Goal: Task Accomplishment & Management: Manage account settings

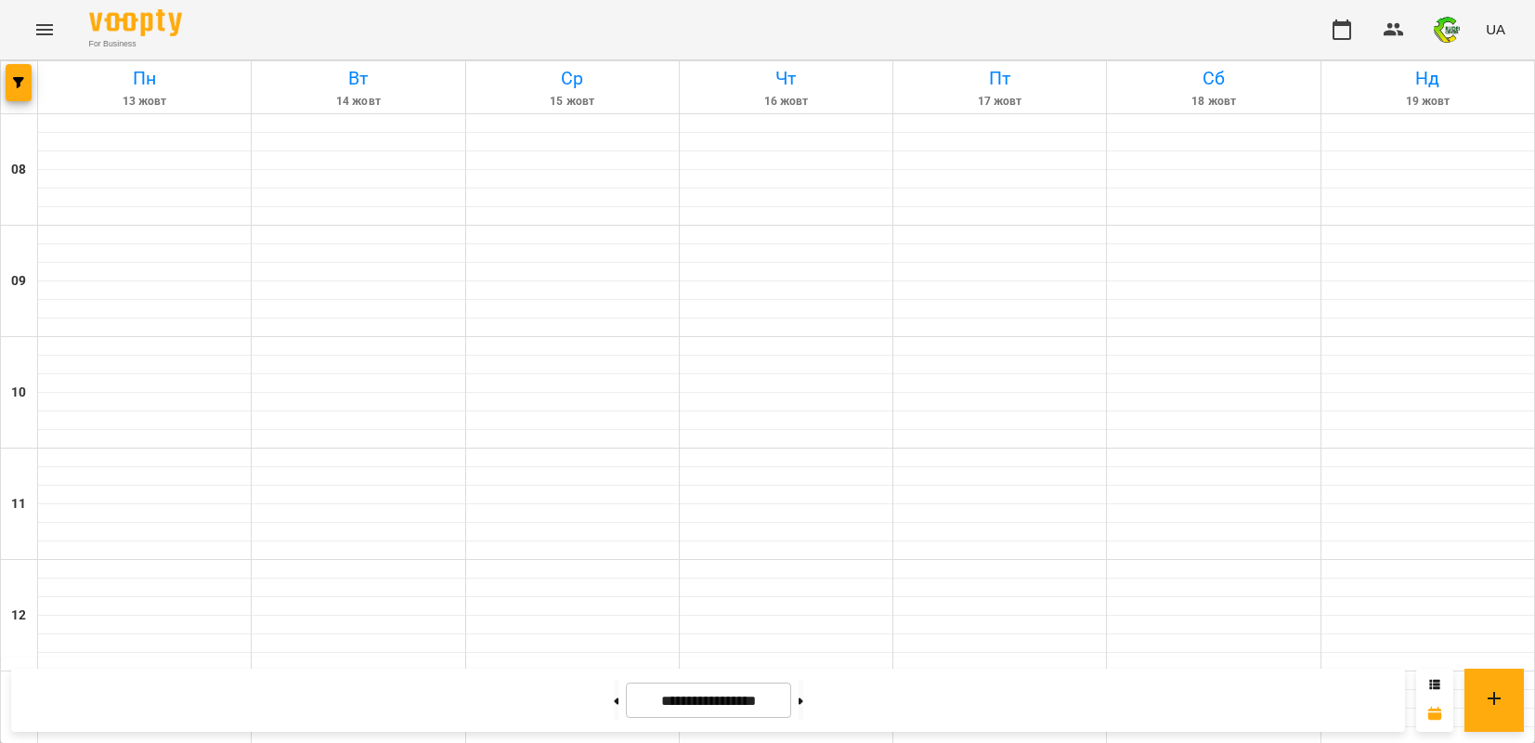
scroll to position [1015, 0]
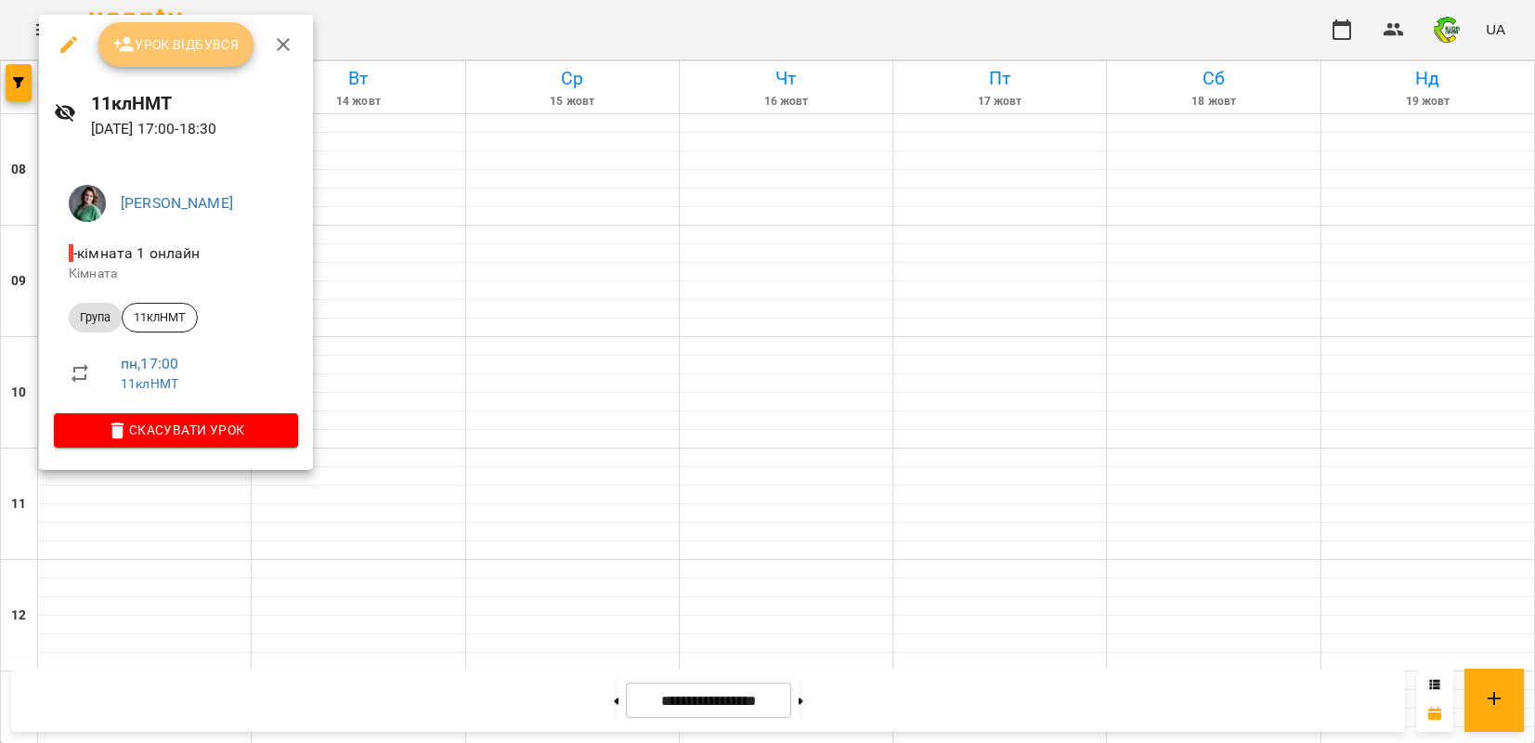
click at [183, 56] on button "Урок відбувся" at bounding box center [176, 44] width 156 height 45
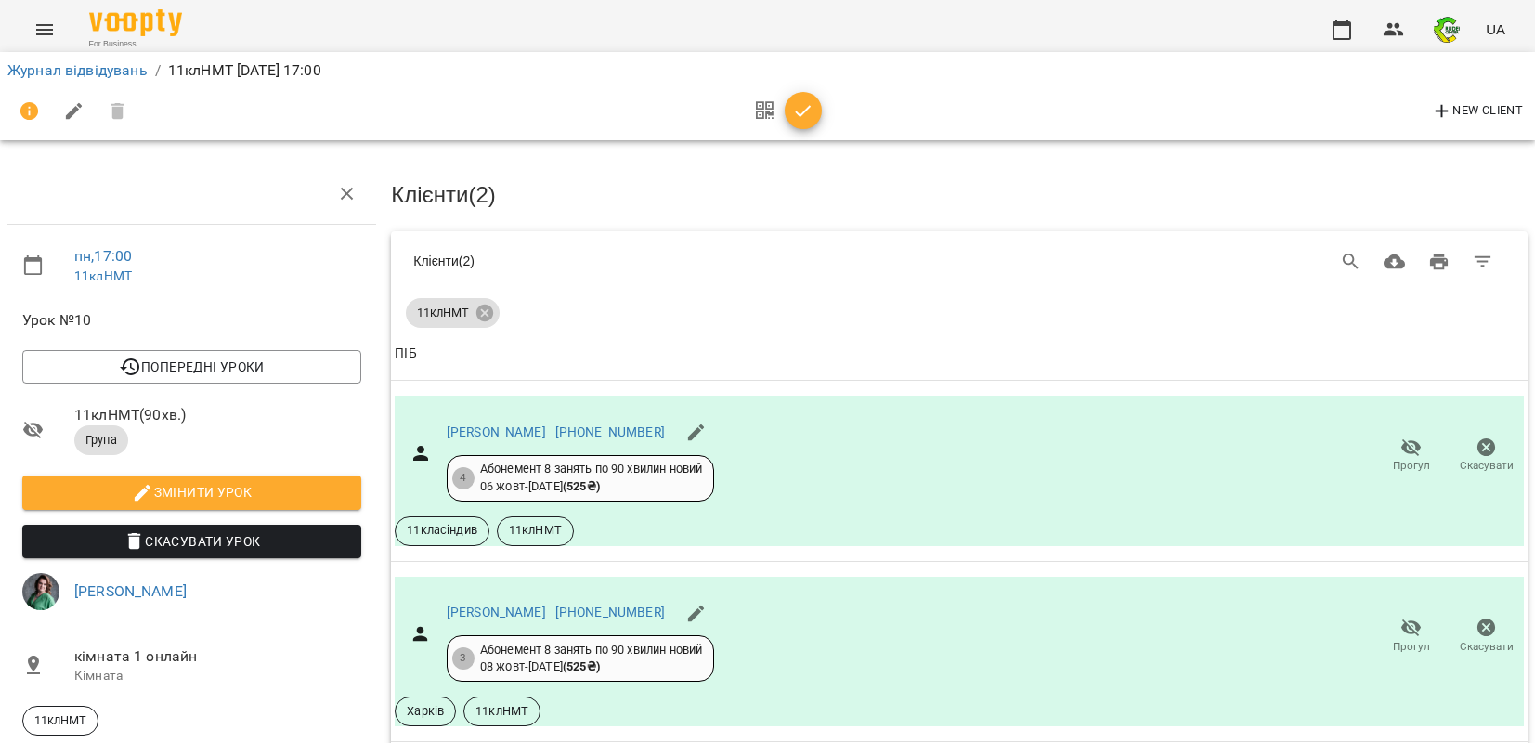
click at [801, 110] on icon "button" at bounding box center [803, 111] width 22 height 22
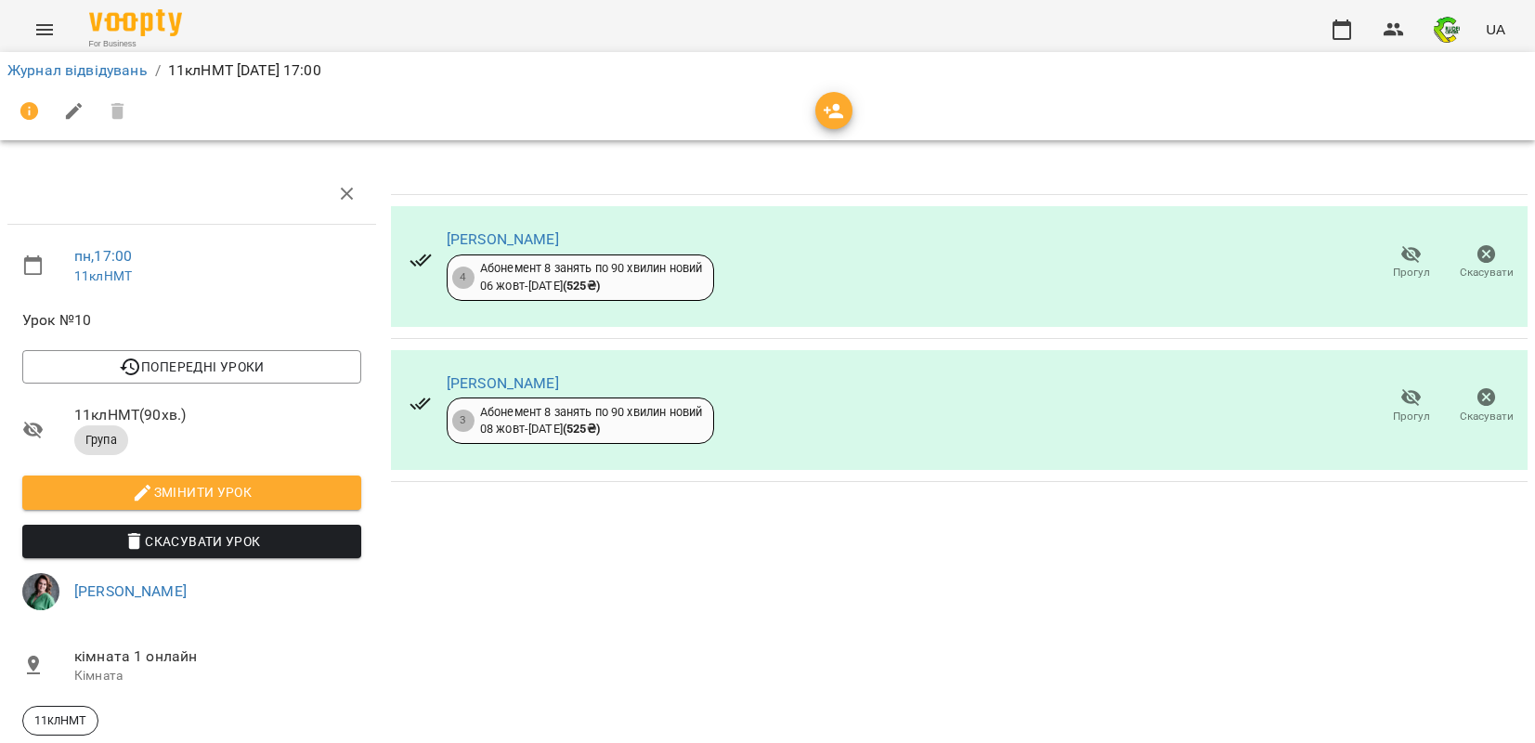
click at [801, 110] on div at bounding box center [767, 111] width 1520 height 45
click at [93, 71] on link "Журнал відвідувань" at bounding box center [77, 70] width 140 height 18
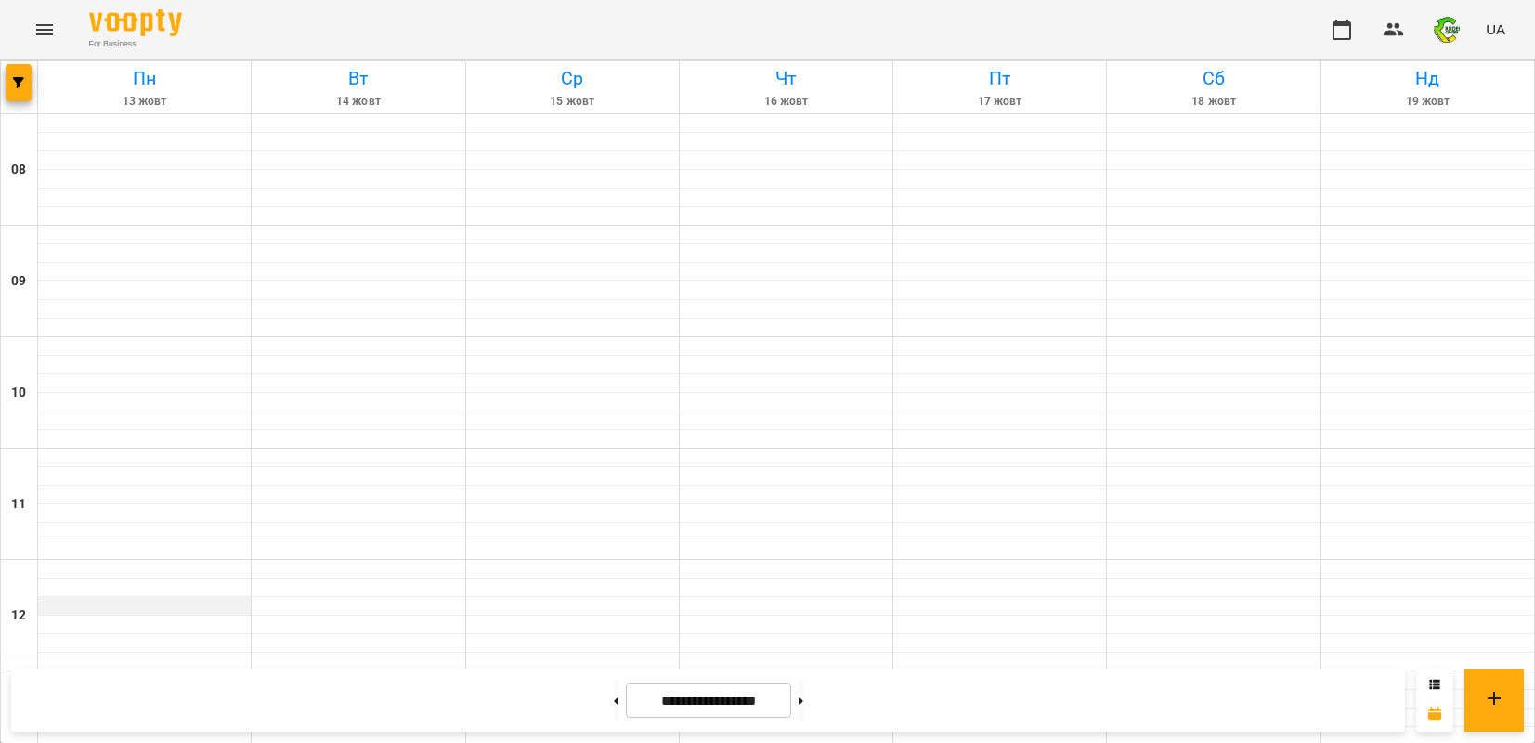
scroll to position [1015, 0]
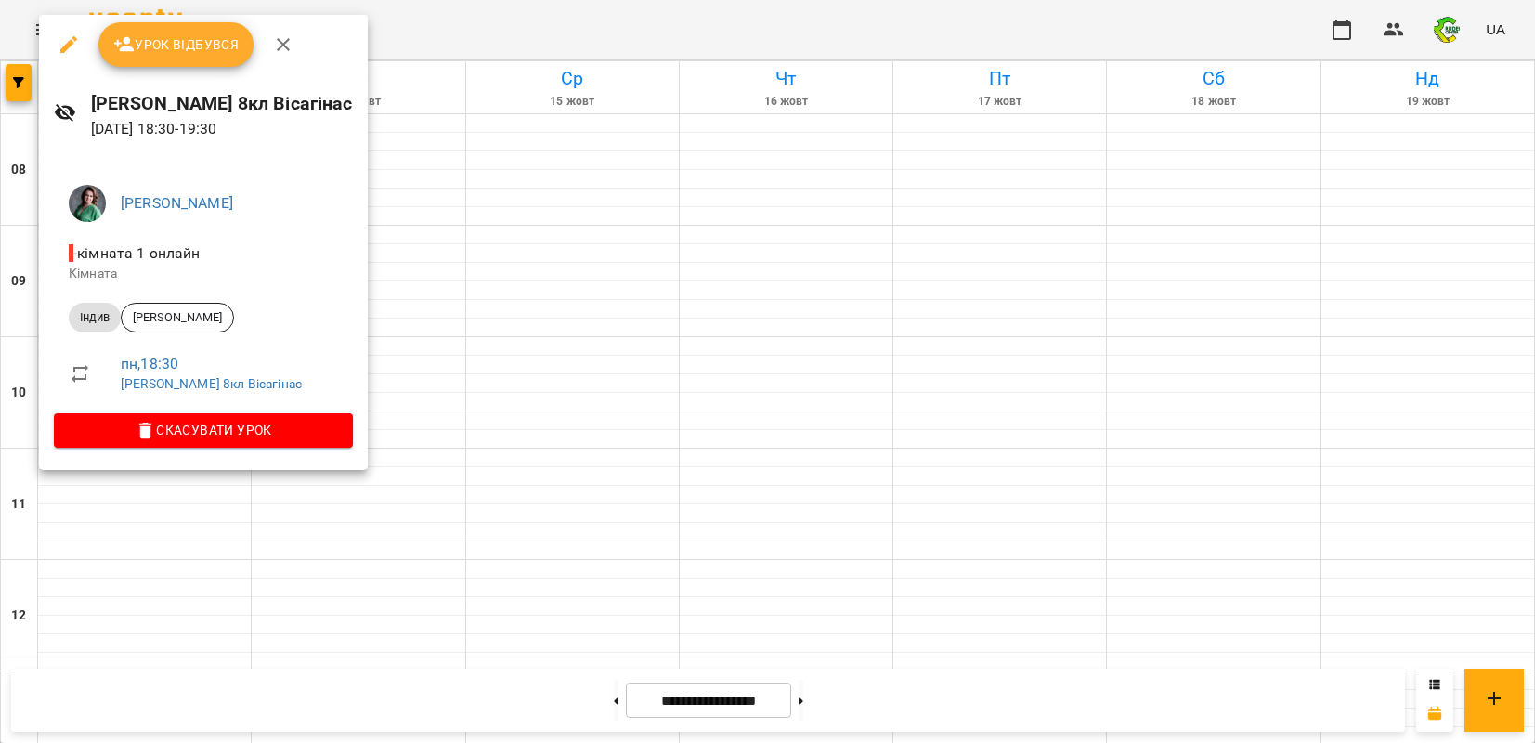
click at [208, 41] on span "Урок відбувся" at bounding box center [176, 44] width 126 height 22
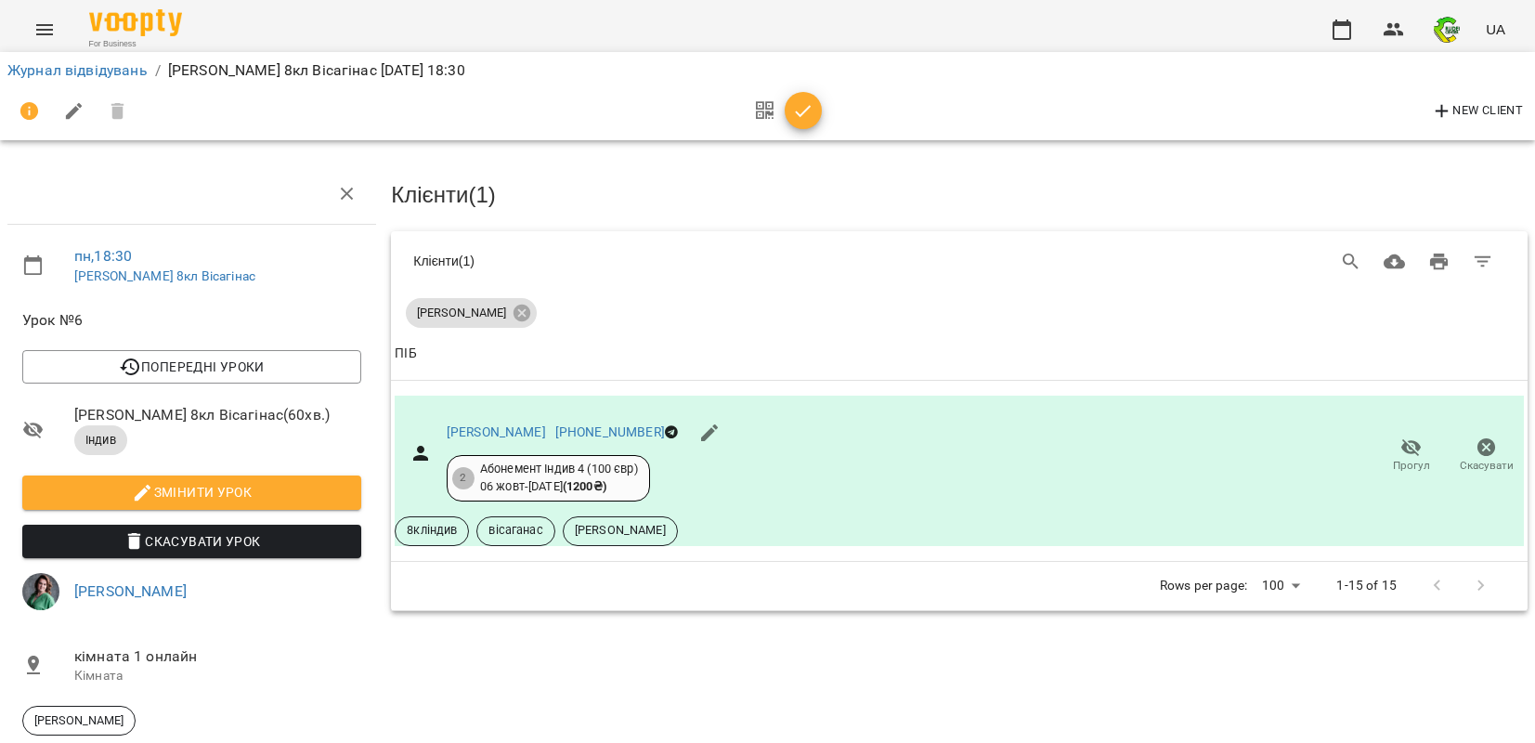
click at [796, 110] on icon "button" at bounding box center [803, 111] width 16 height 12
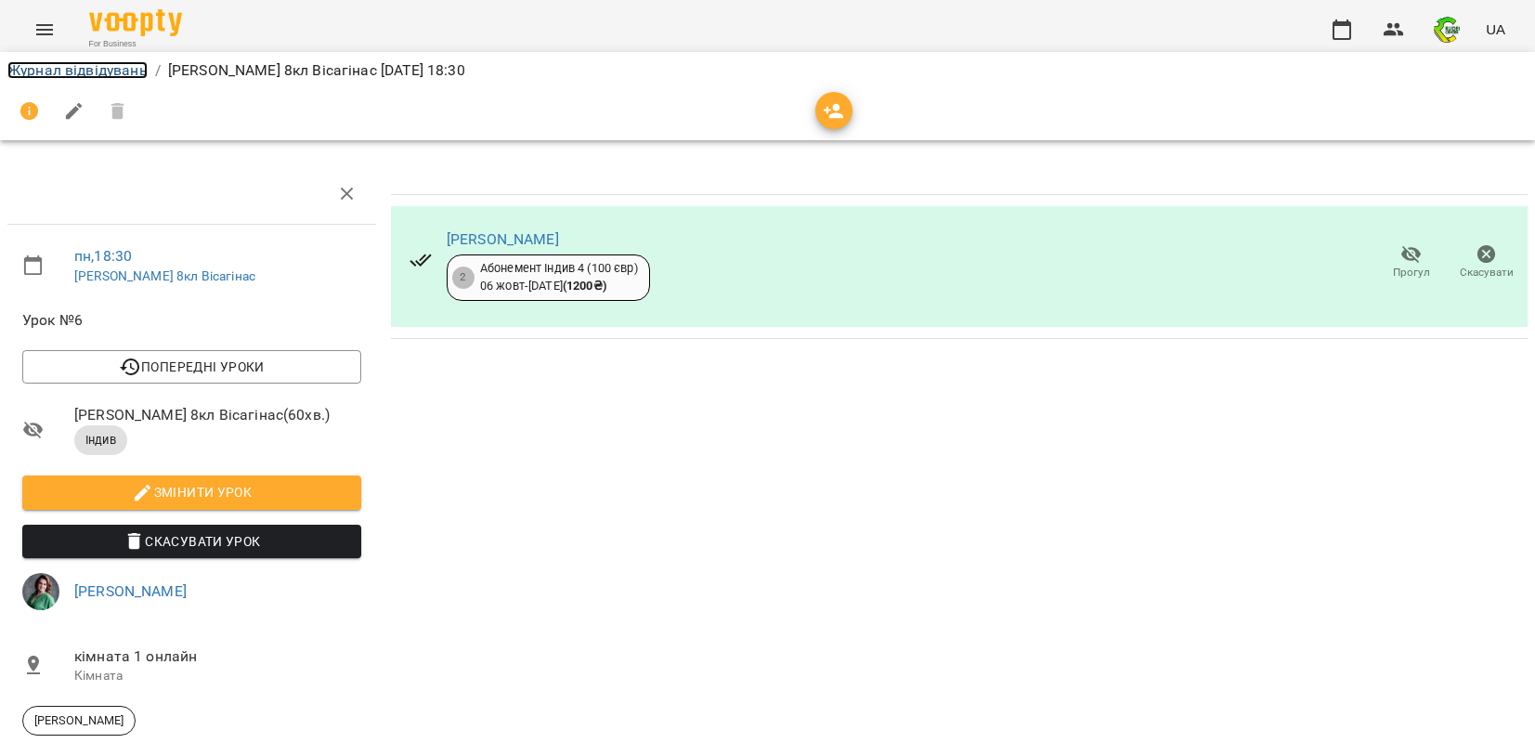
click at [81, 65] on link "Журнал відвідувань" at bounding box center [77, 70] width 140 height 18
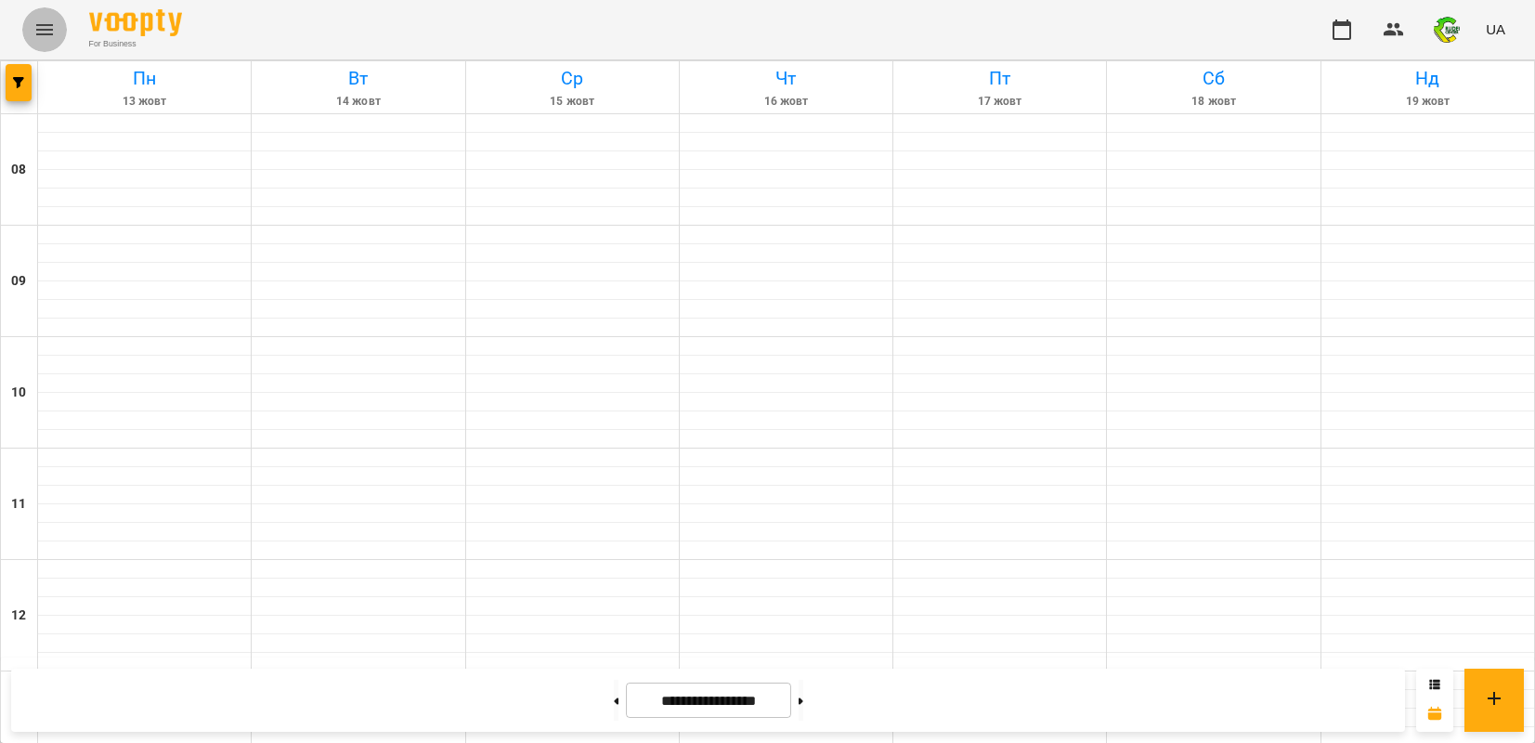
click at [46, 29] on icon "Menu" at bounding box center [44, 29] width 17 height 11
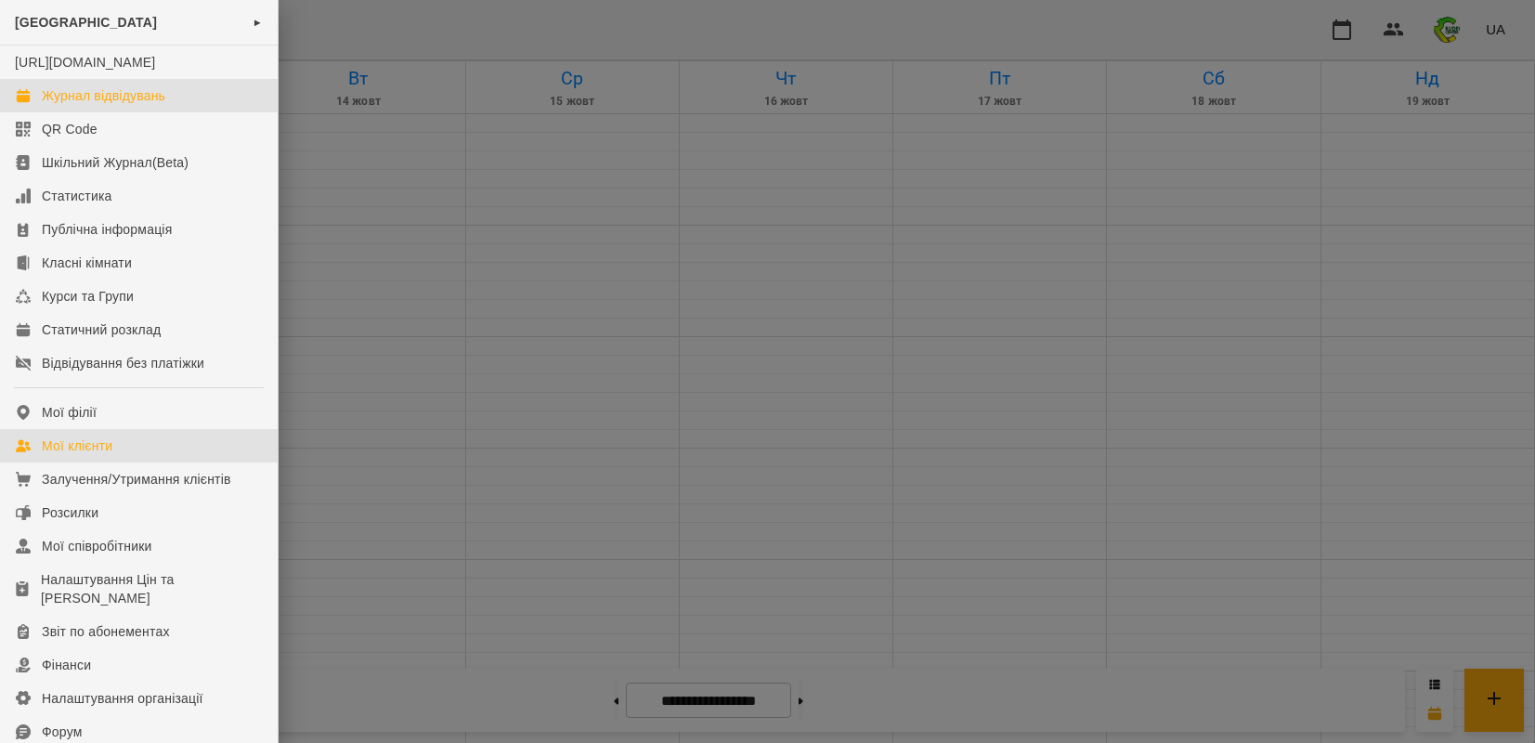
click at [92, 455] on div "Мої клієнти" at bounding box center [77, 445] width 71 height 19
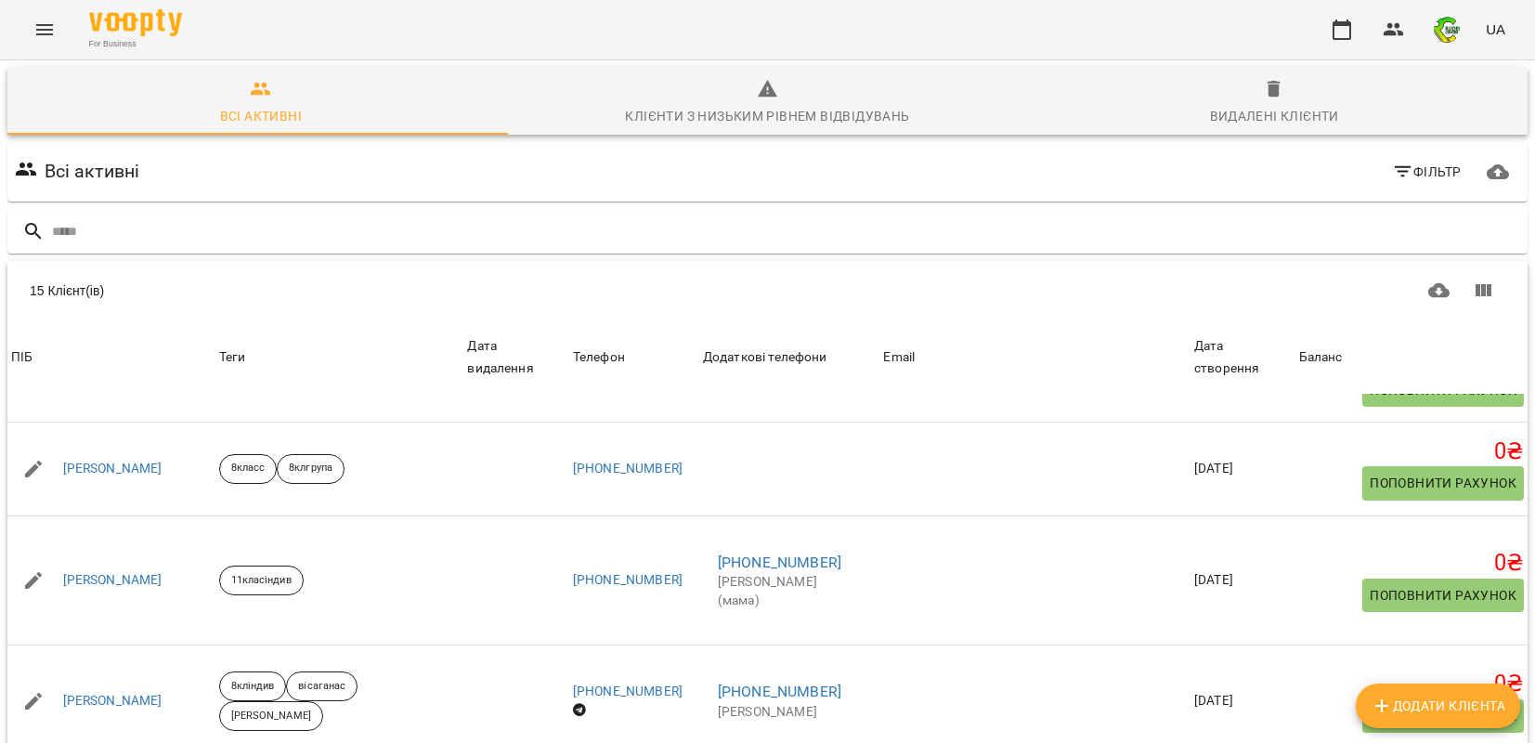
scroll to position [580, 0]
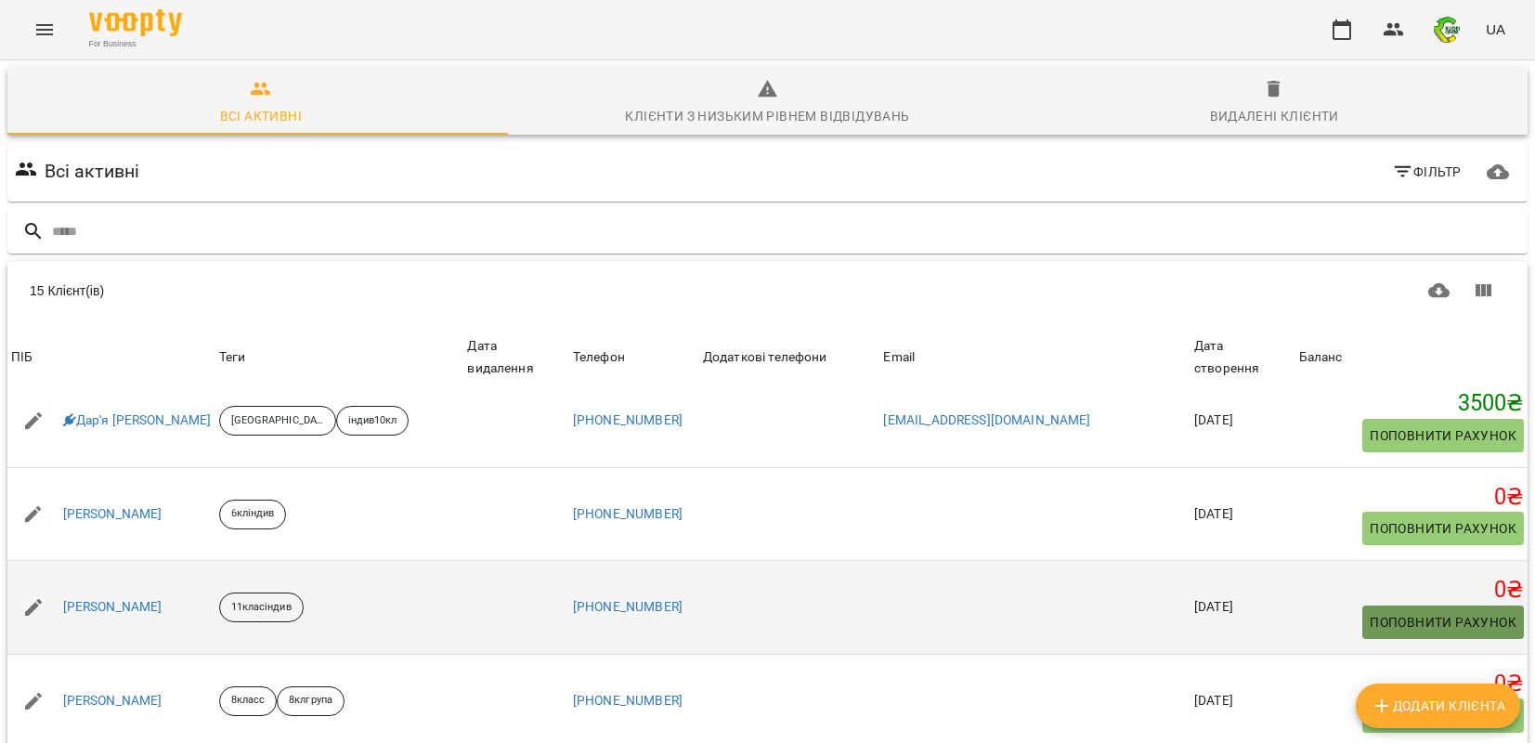
click at [1369, 611] on span "Поповнити рахунок" at bounding box center [1442, 622] width 147 height 22
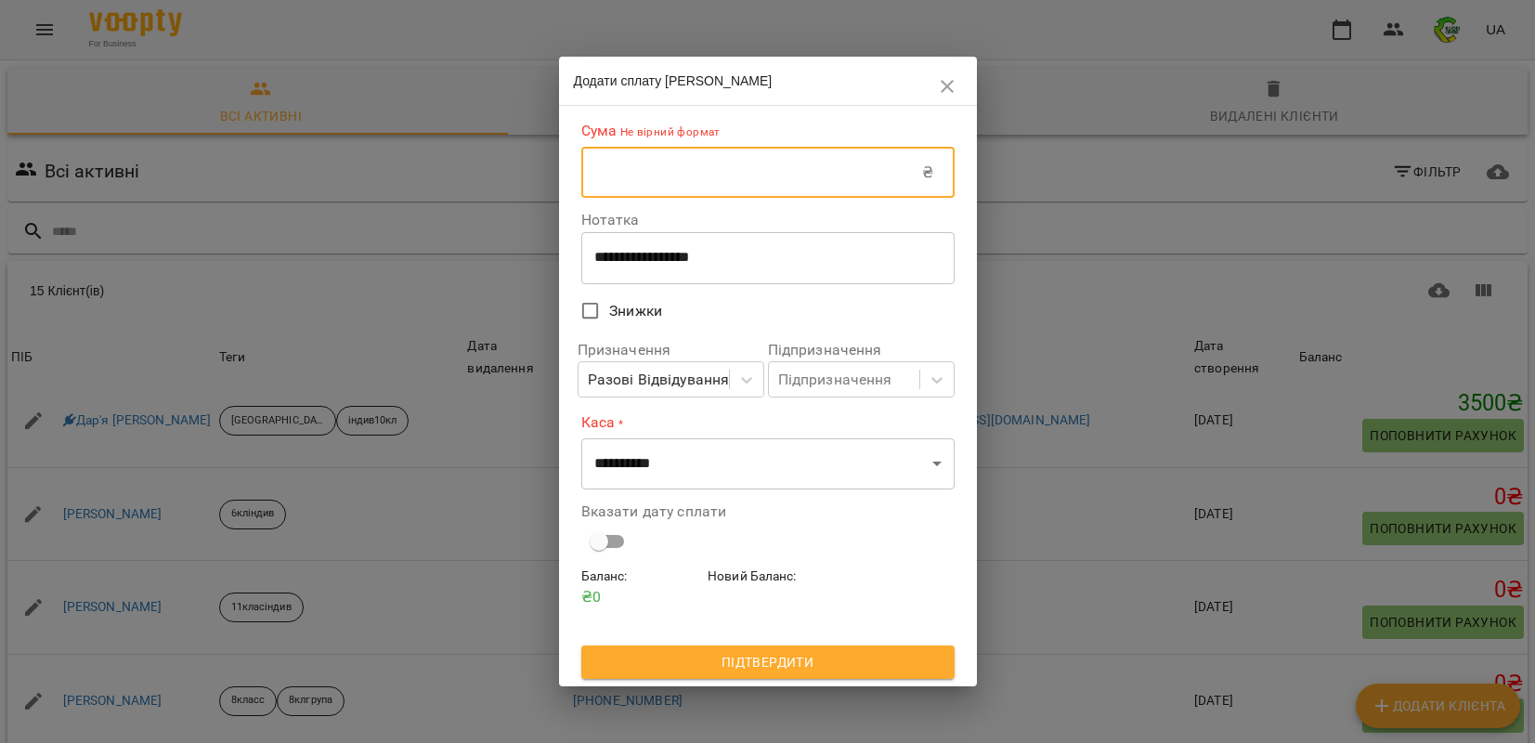
click at [688, 158] on input "text" at bounding box center [752, 173] width 342 height 52
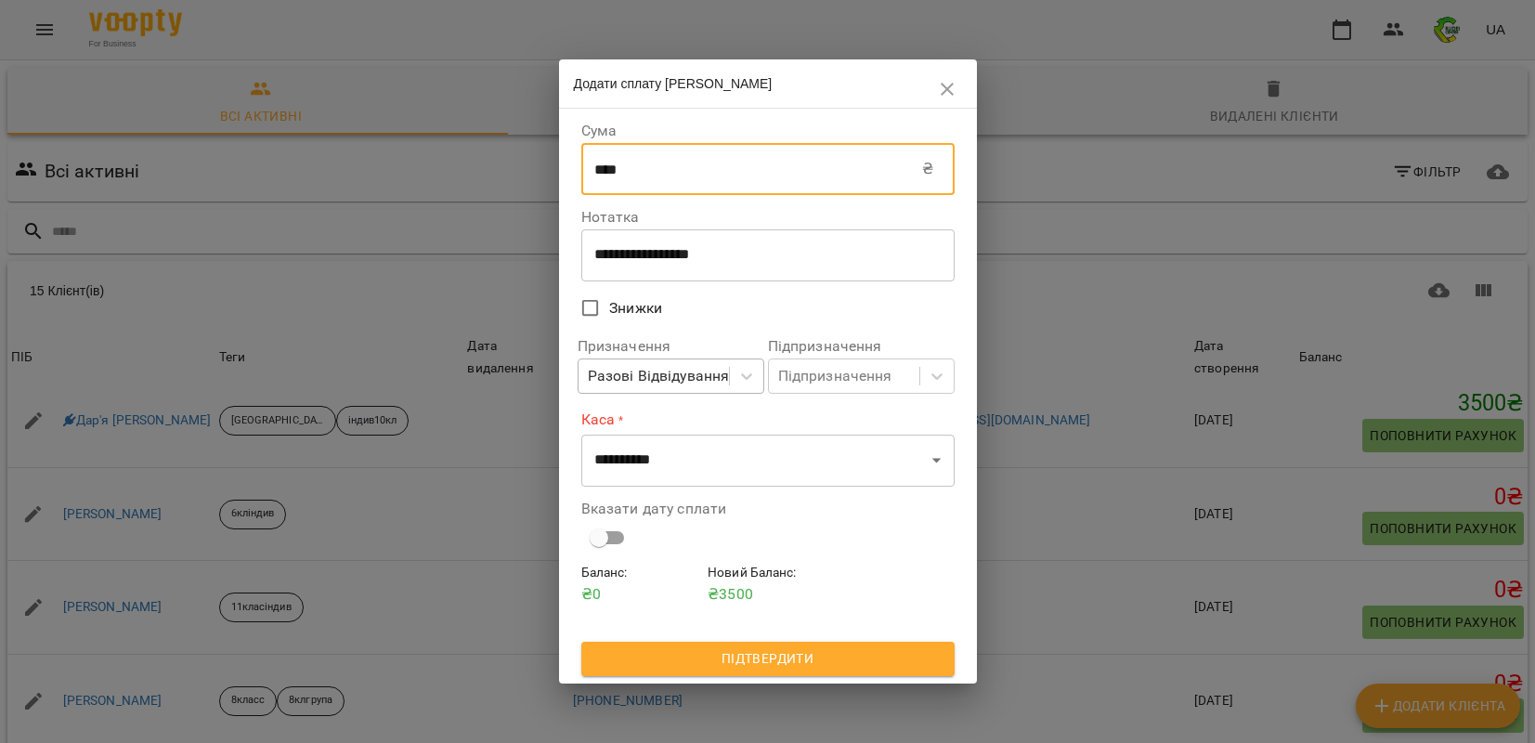
type input "****"
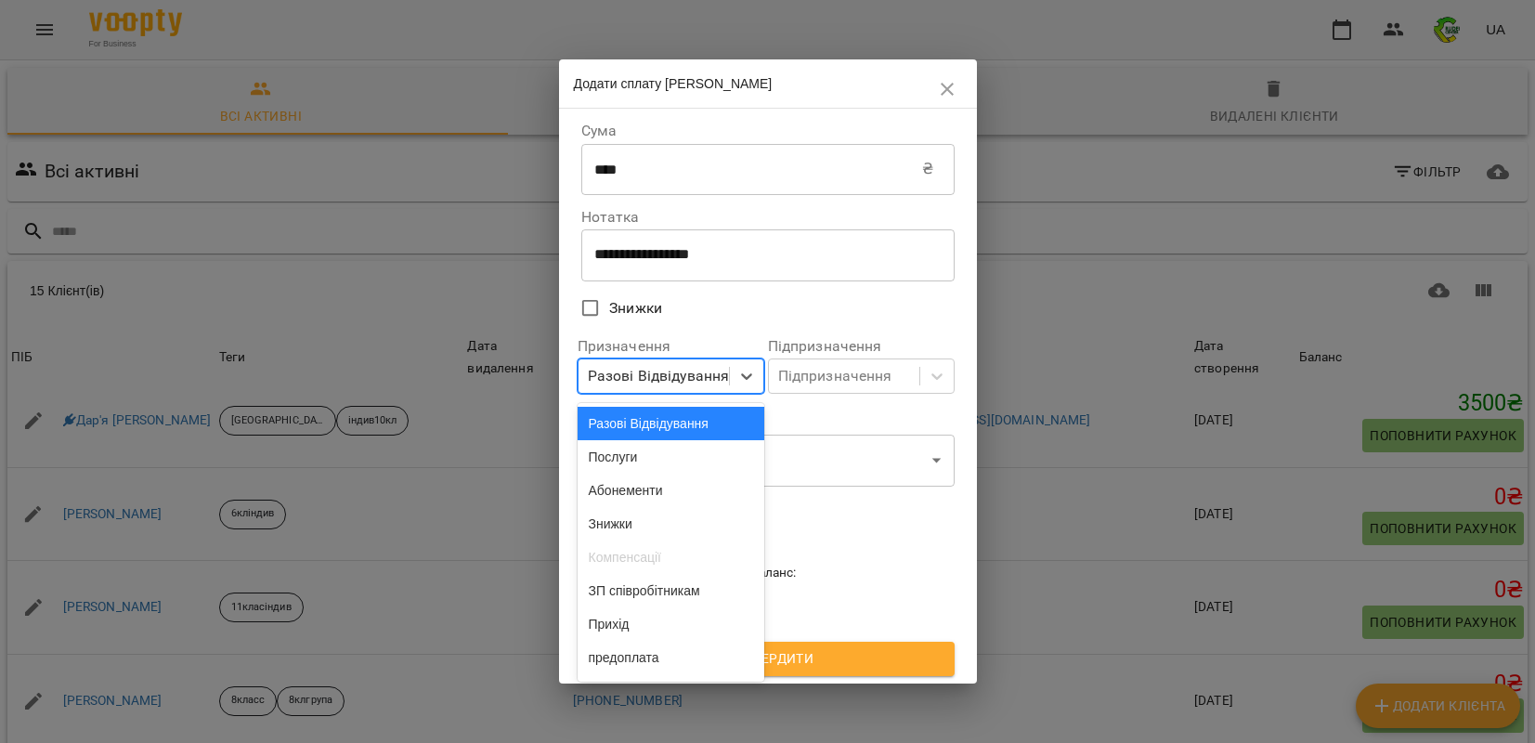
click at [640, 374] on div "Разові Відвідування" at bounding box center [659, 376] width 142 height 22
click at [630, 498] on div "Абонементи" at bounding box center [670, 489] width 187 height 33
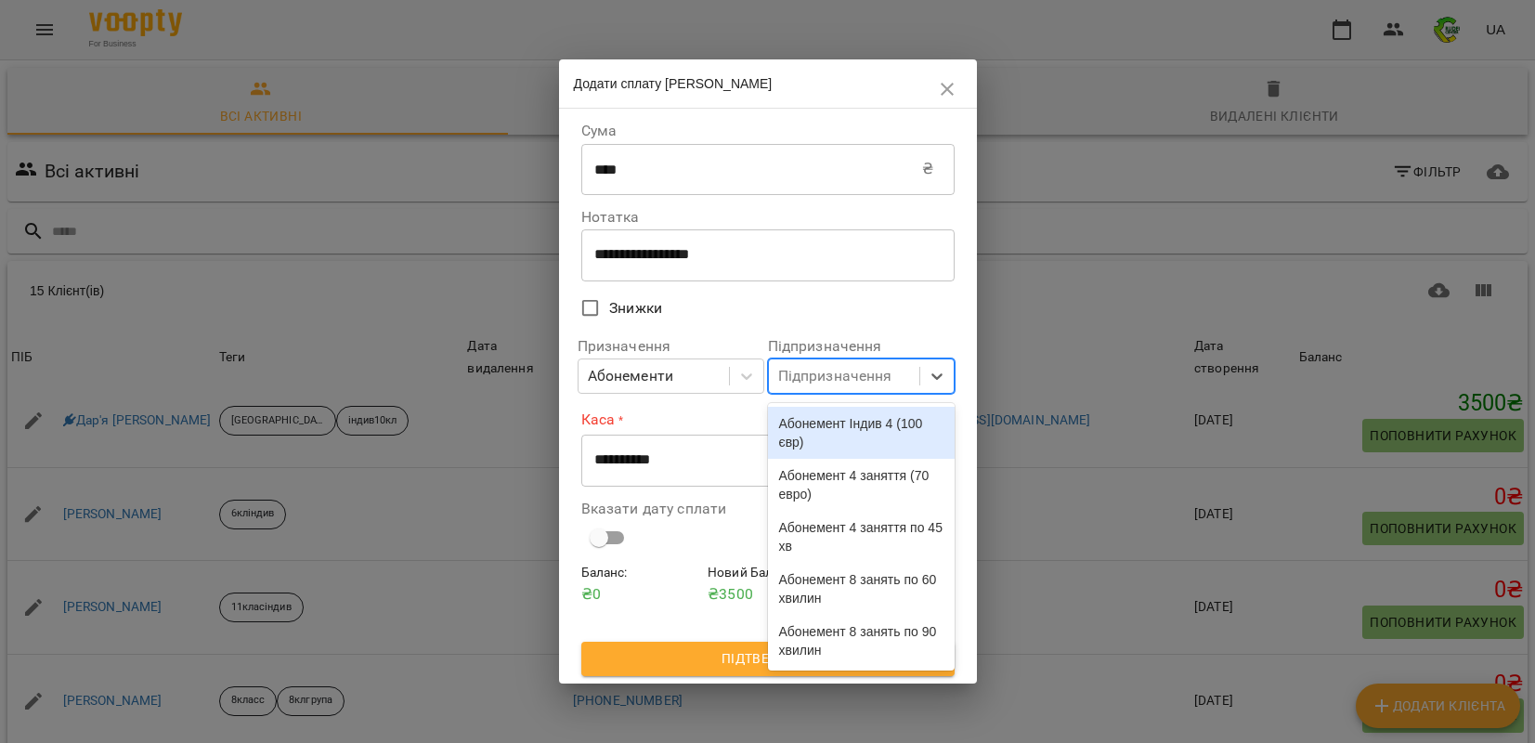
click at [808, 385] on div "Підпризначення" at bounding box center [835, 376] width 114 height 22
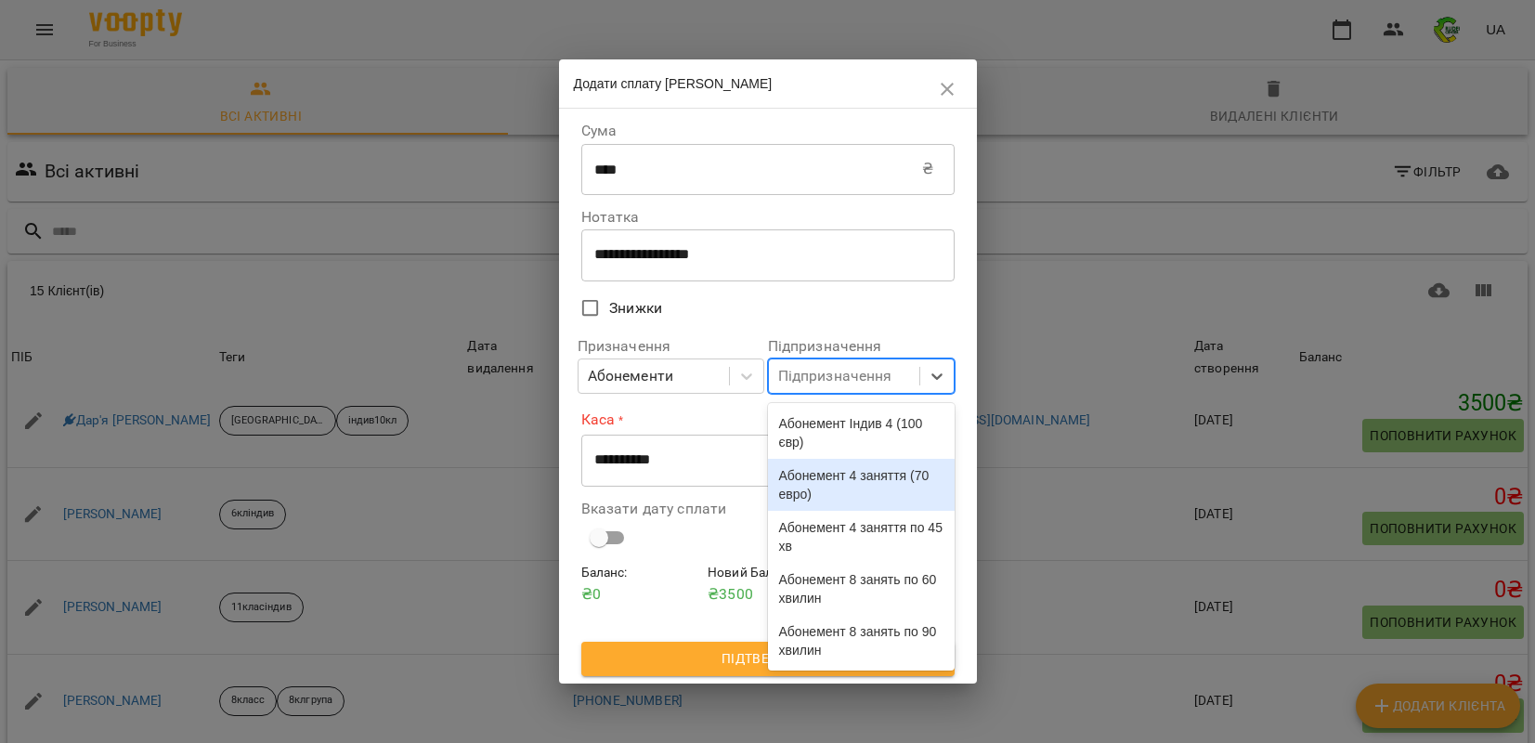
click at [824, 475] on div "Абонемент 4 заняття (70 евро)" at bounding box center [861, 485] width 187 height 52
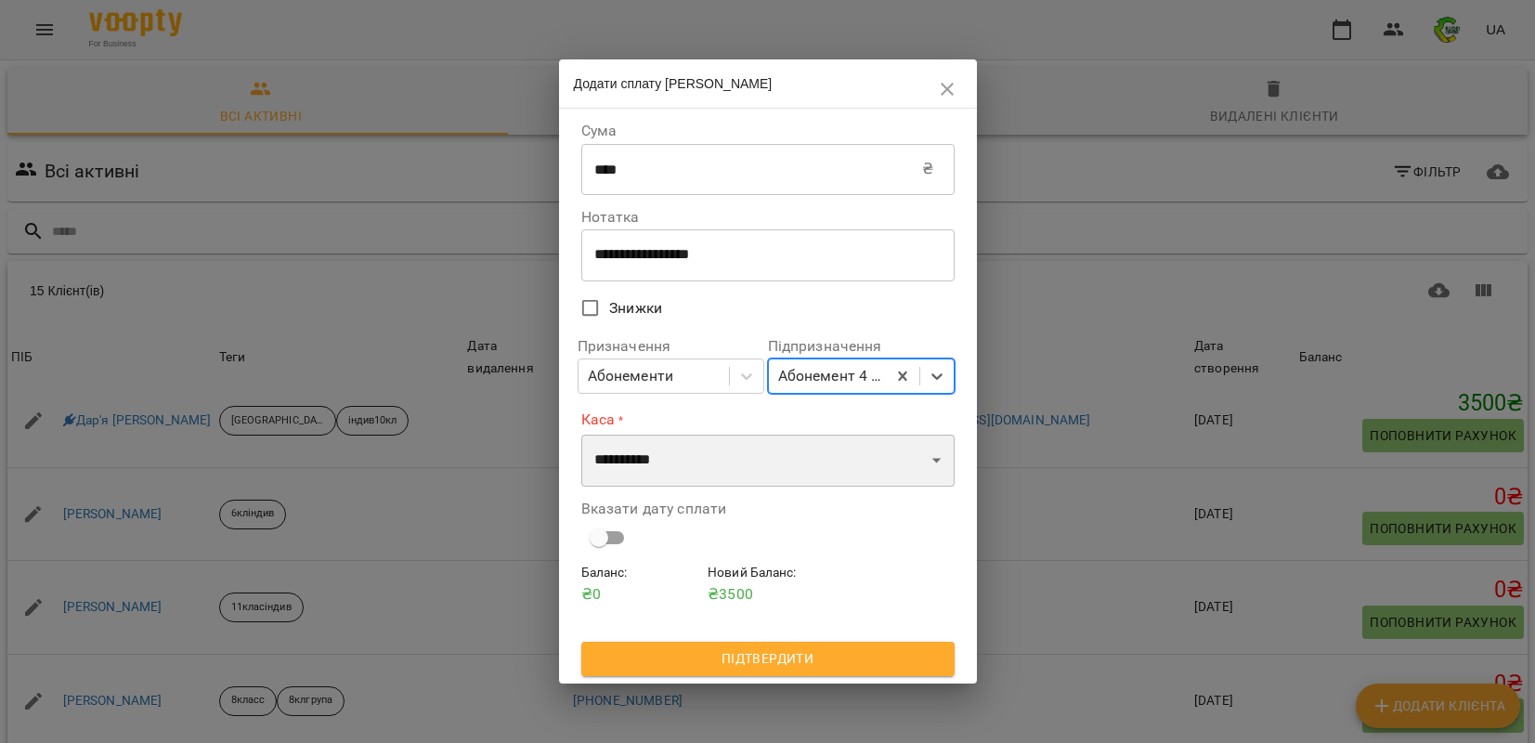
click at [777, 464] on select "**********" at bounding box center [767, 460] width 373 height 52
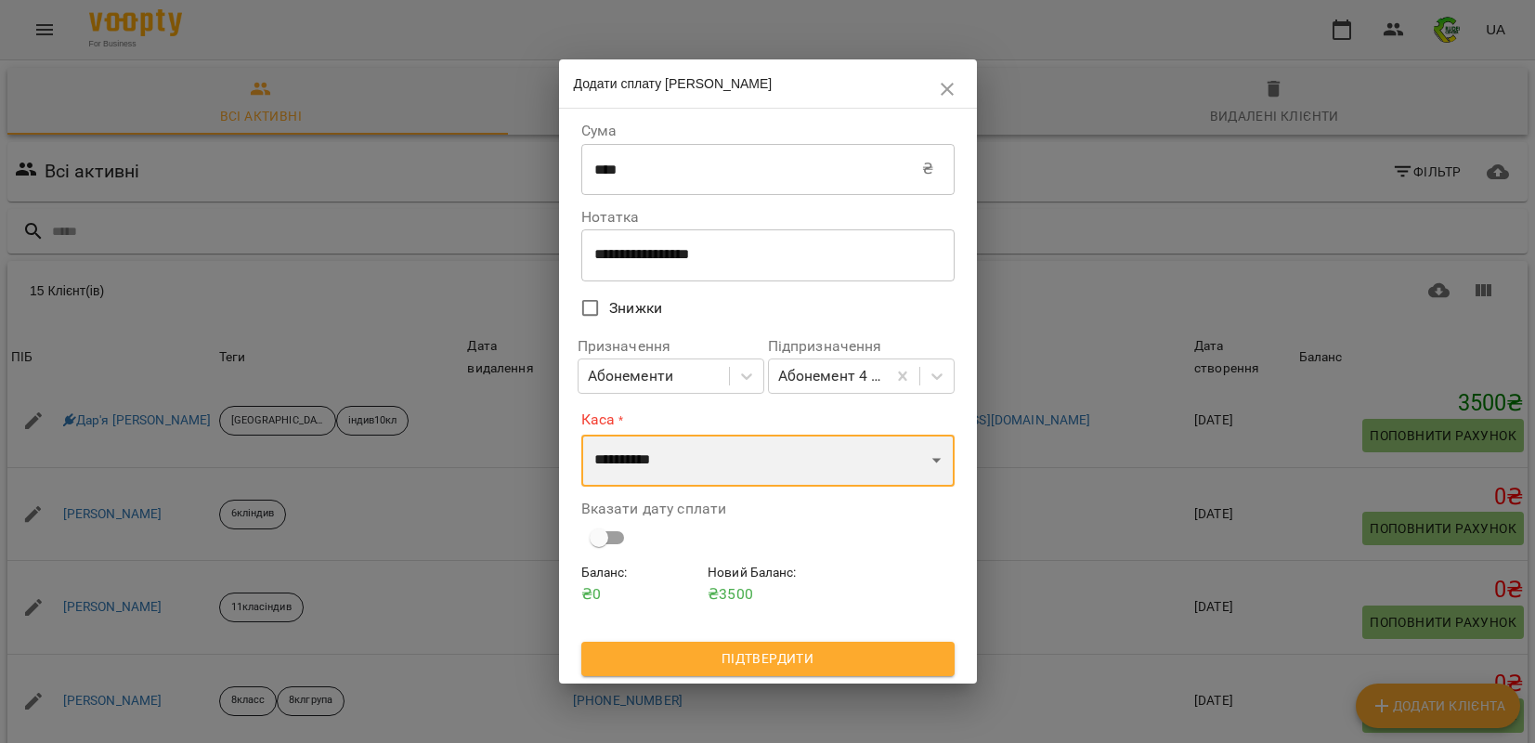
select select "****"
click at [581, 434] on select "**********" at bounding box center [767, 460] width 373 height 52
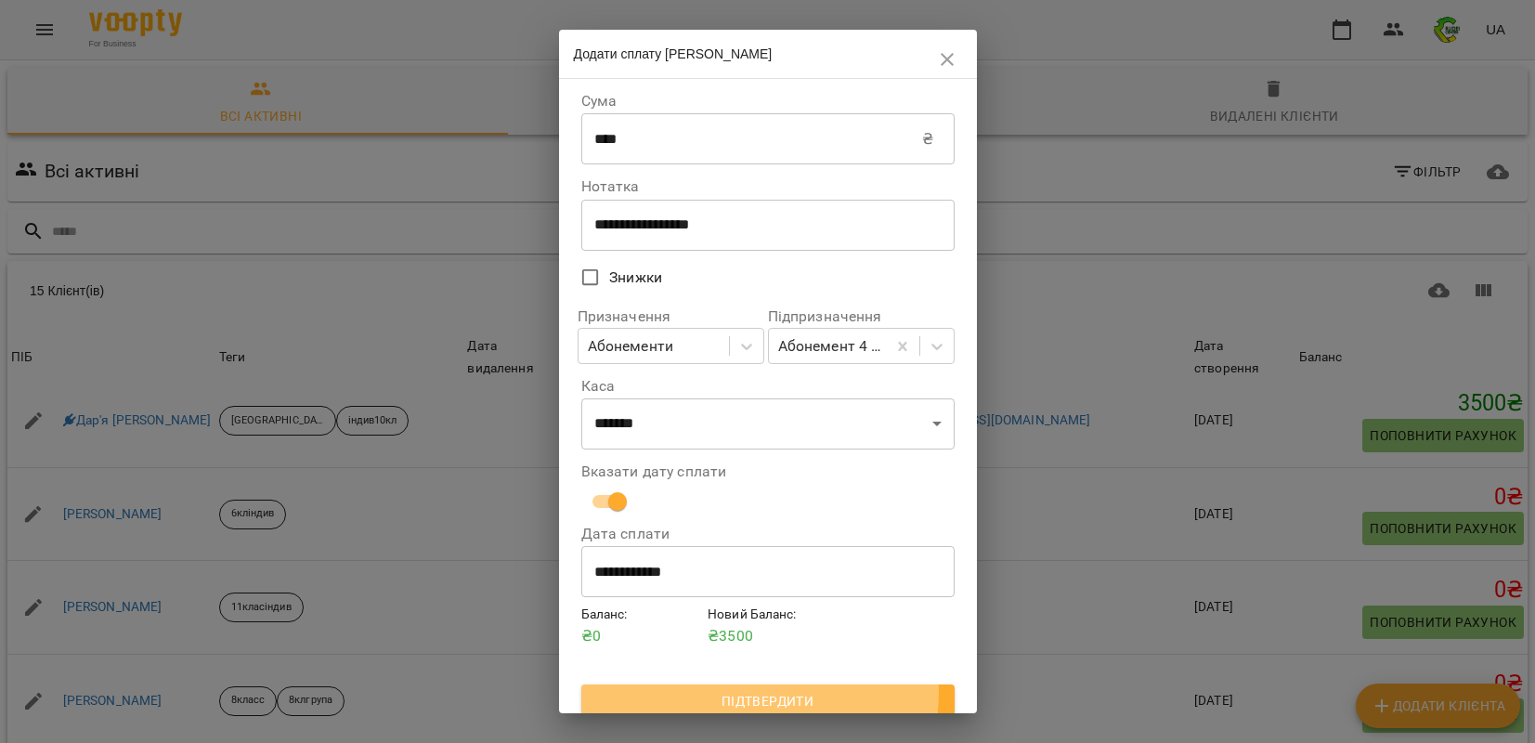
click at [711, 693] on span "Підтвердити" at bounding box center [768, 701] width 344 height 22
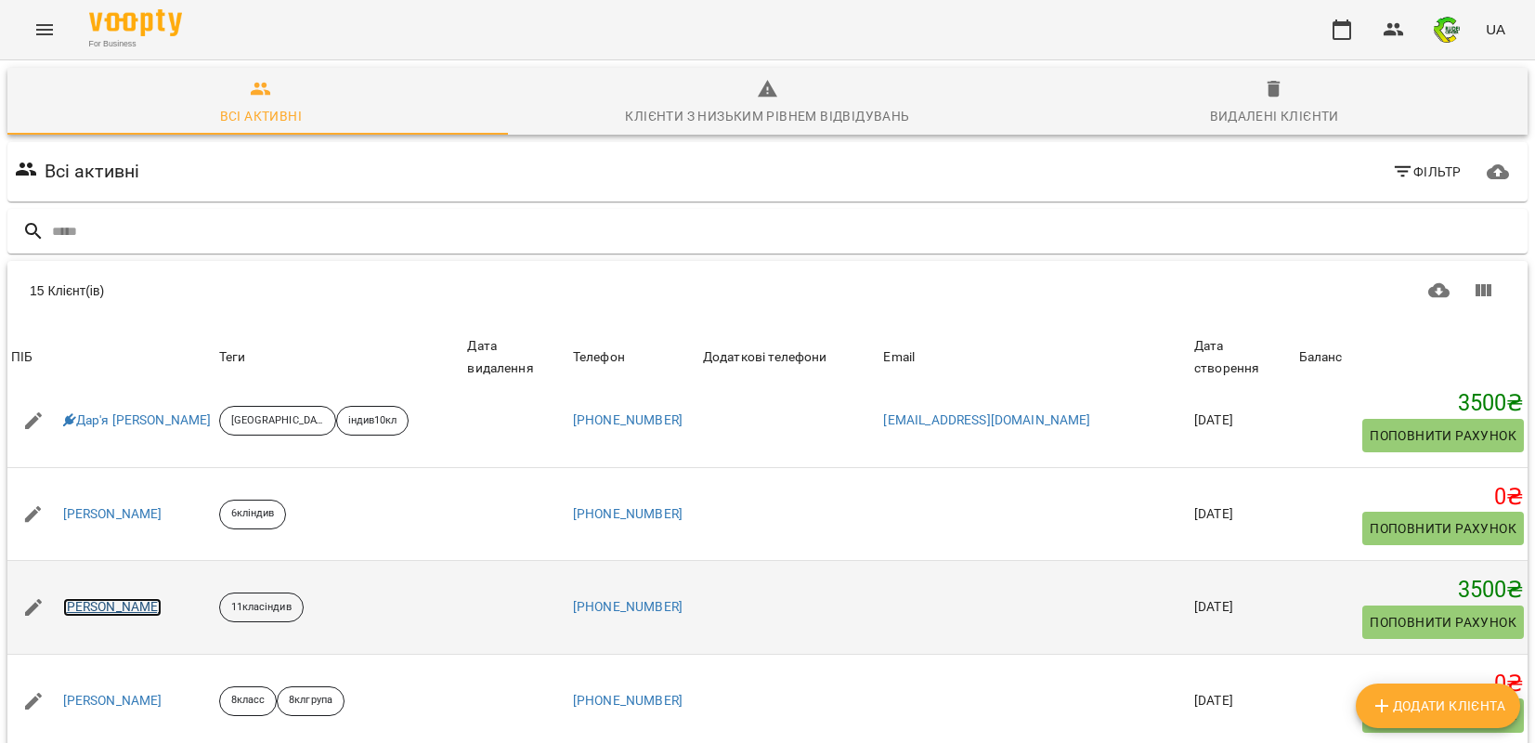
click at [119, 598] on link "[PERSON_NAME]" at bounding box center [112, 607] width 99 height 19
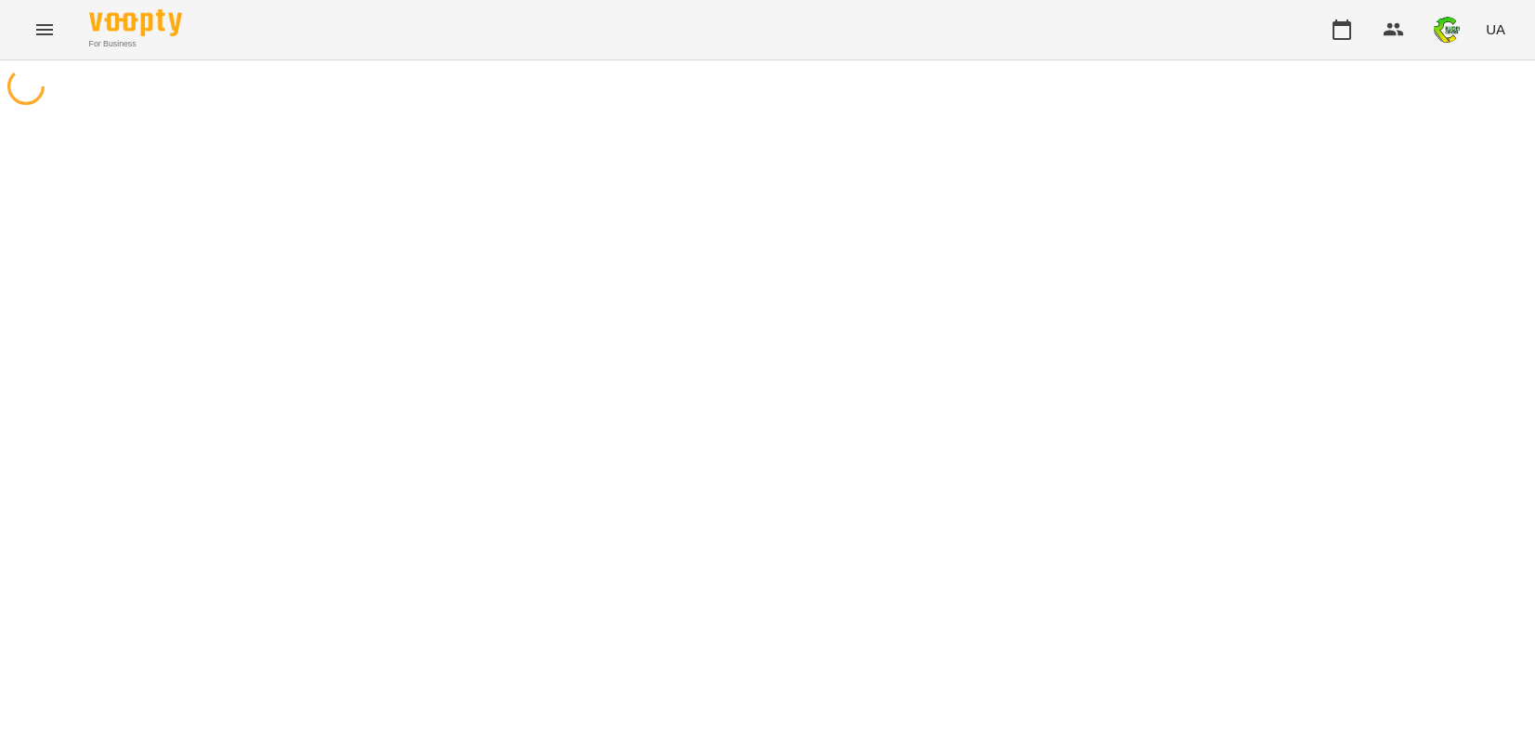
click at [119, 502] on div at bounding box center [767, 431] width 1535 height 743
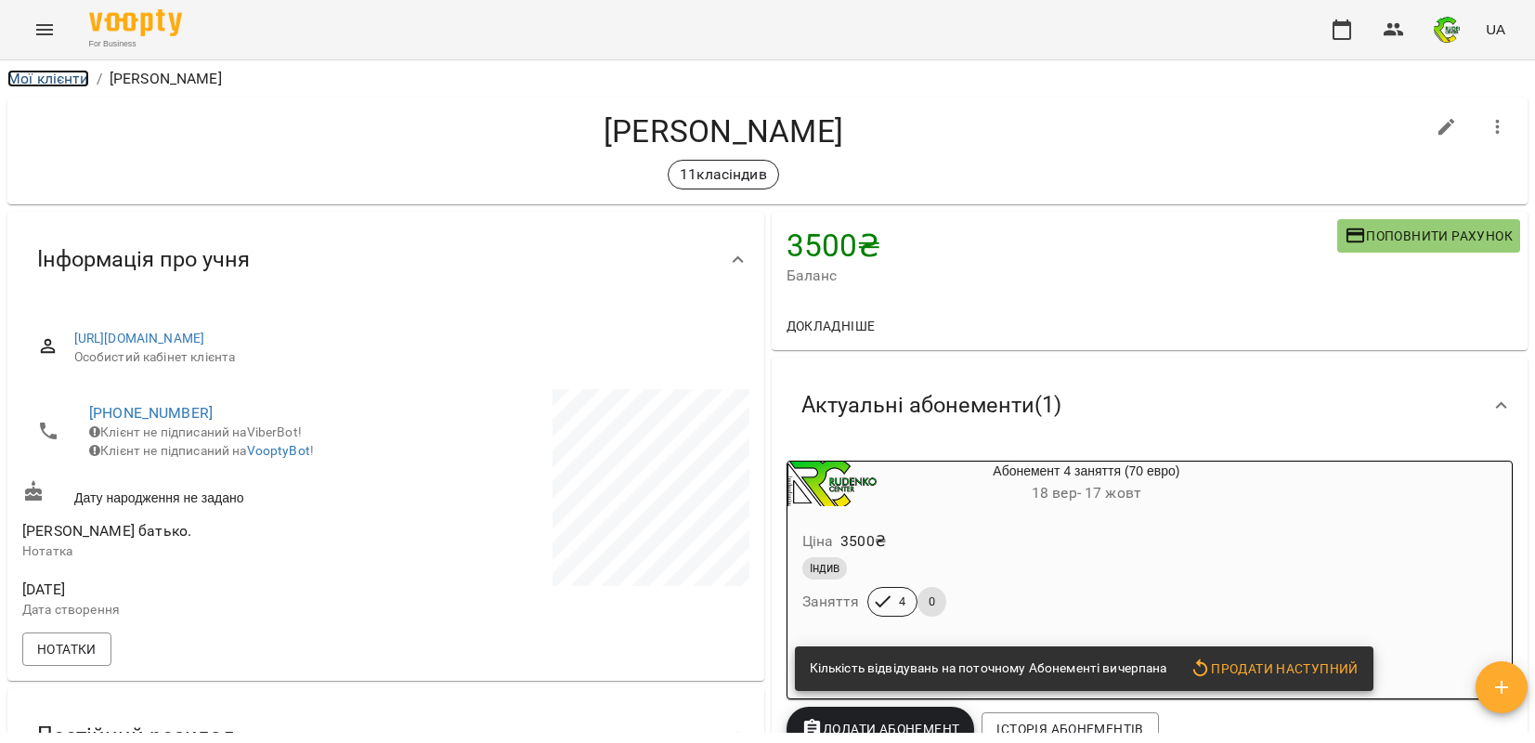
click at [45, 78] on link "Мої клієнти" at bounding box center [48, 79] width 82 height 18
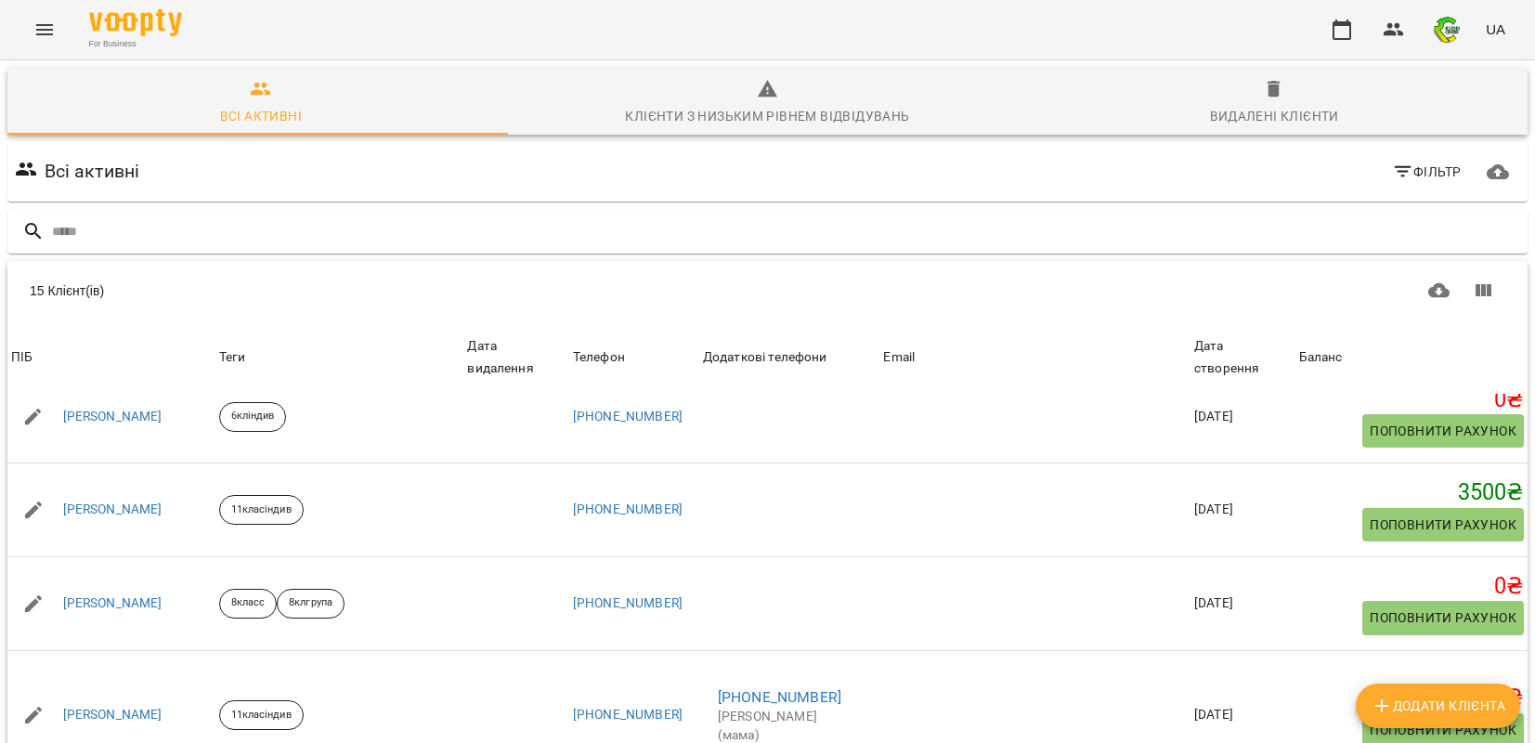
scroll to position [794, 0]
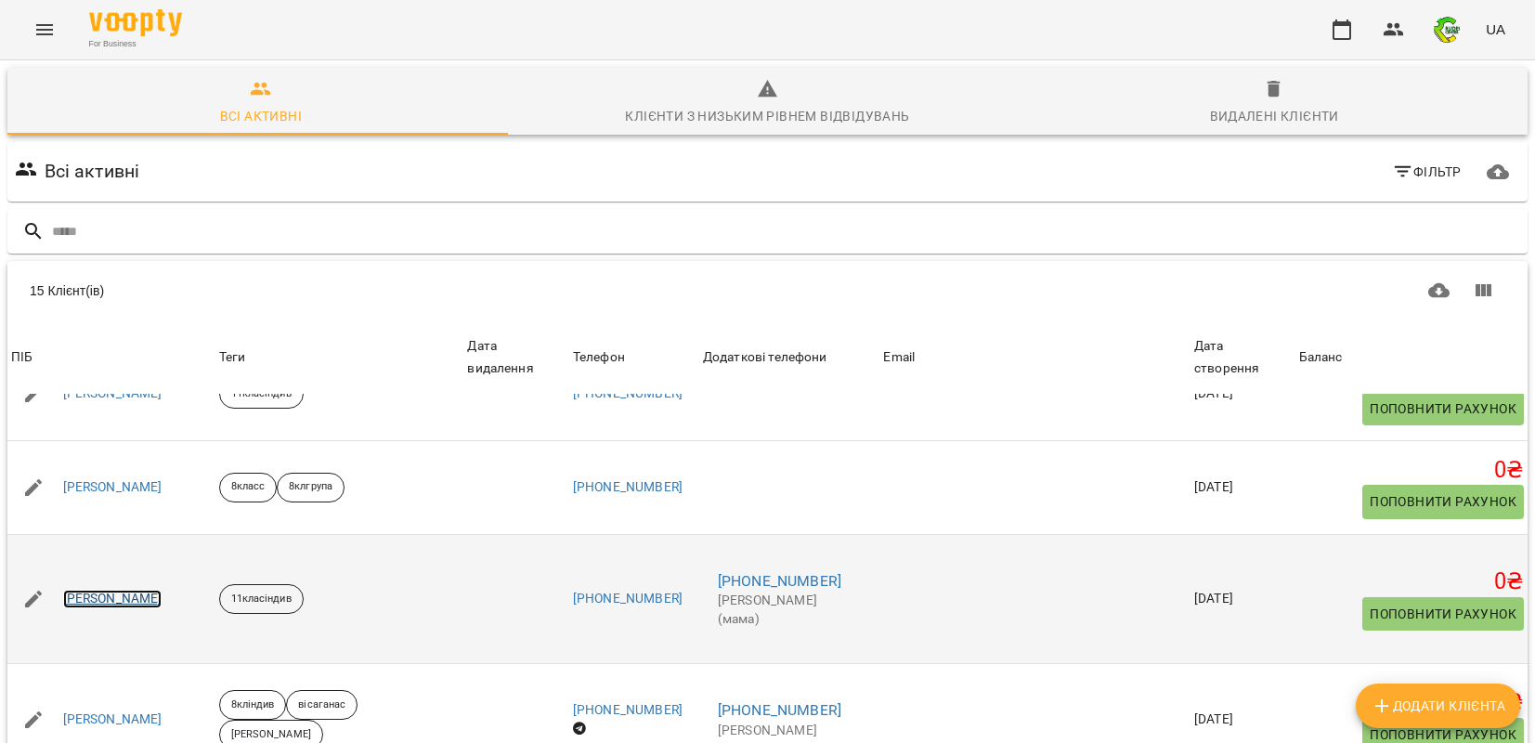
click at [109, 590] on link "[PERSON_NAME]" at bounding box center [112, 599] width 99 height 19
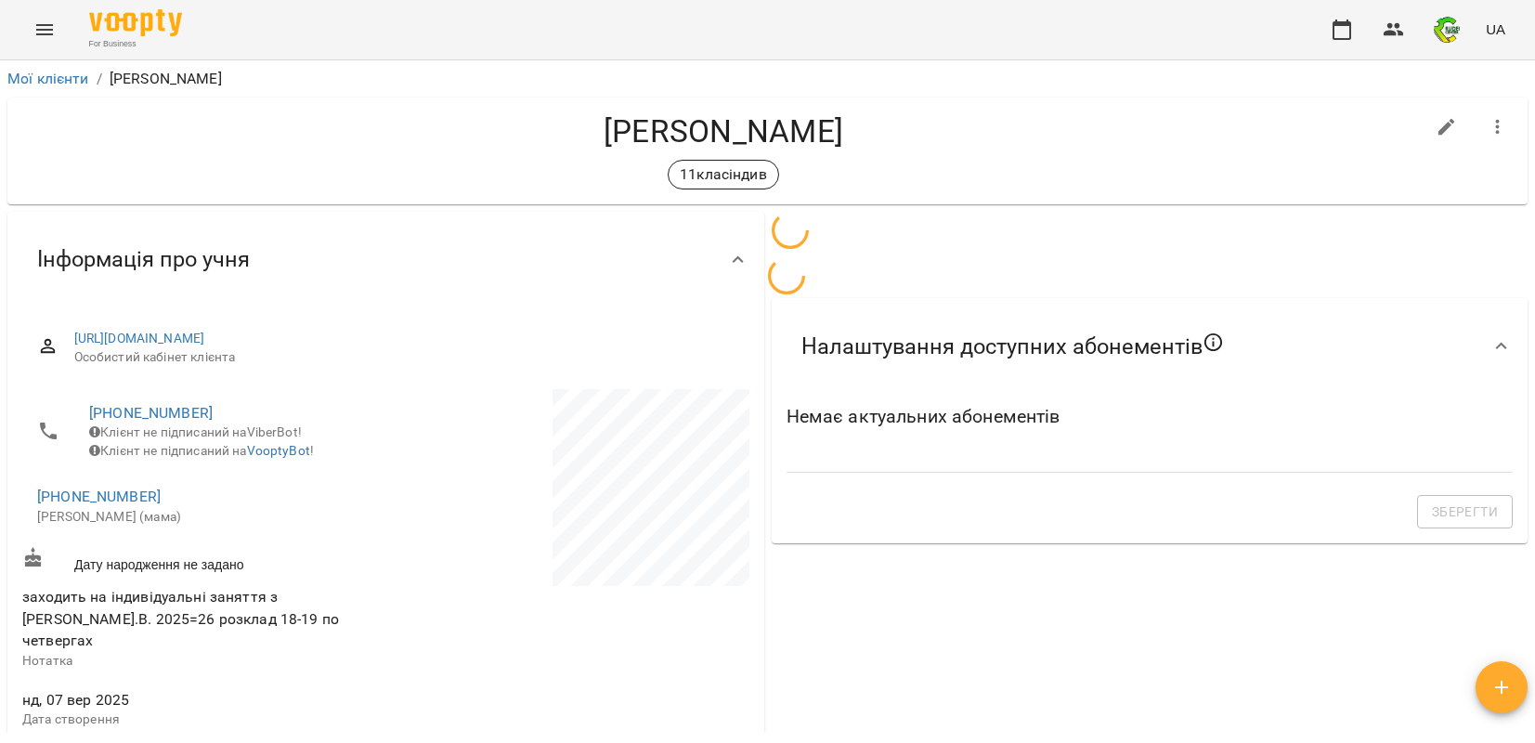
click at [109, 483] on div "**********" at bounding box center [767, 431] width 1535 height 743
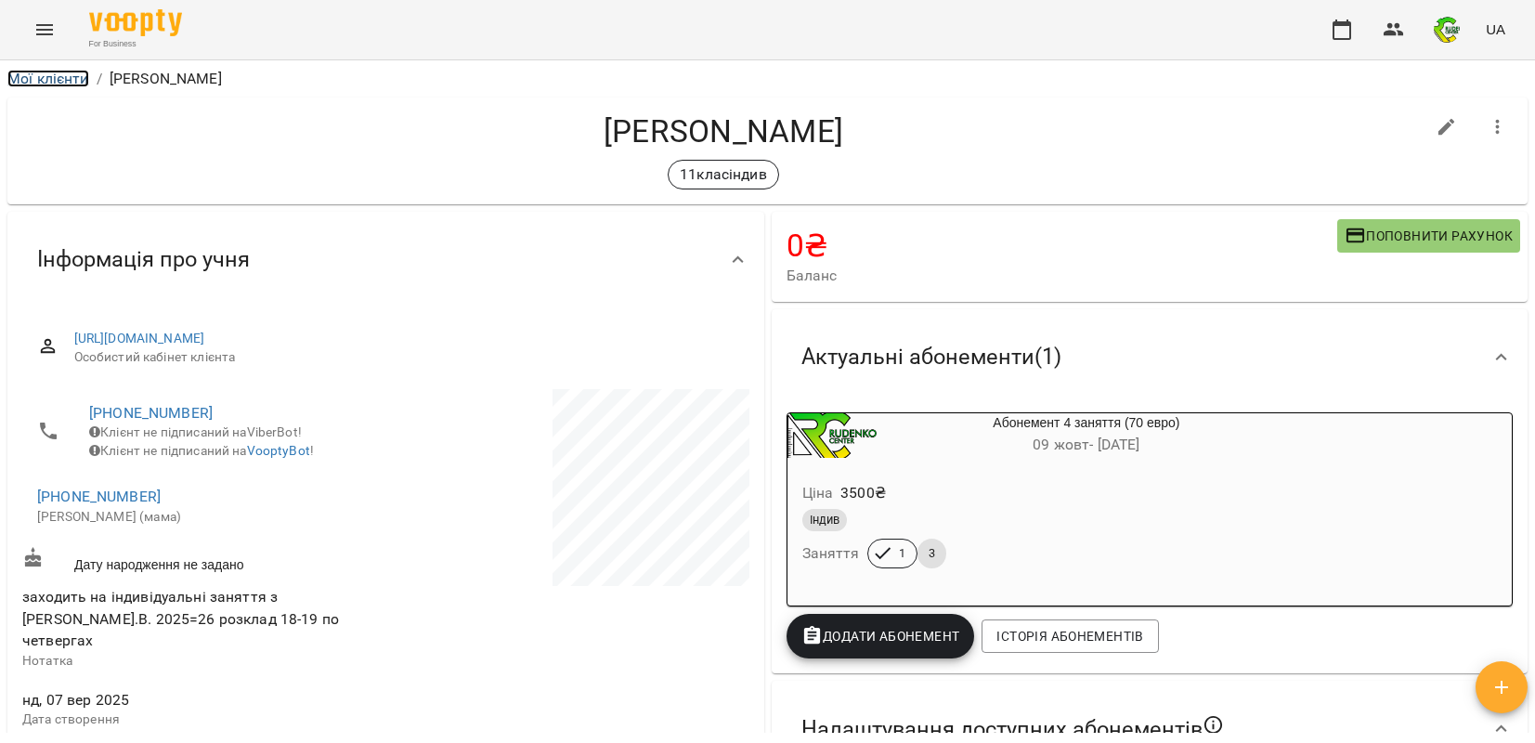
click at [42, 77] on link "Мої клієнти" at bounding box center [48, 79] width 82 height 18
